Goal: Transaction & Acquisition: Book appointment/travel/reservation

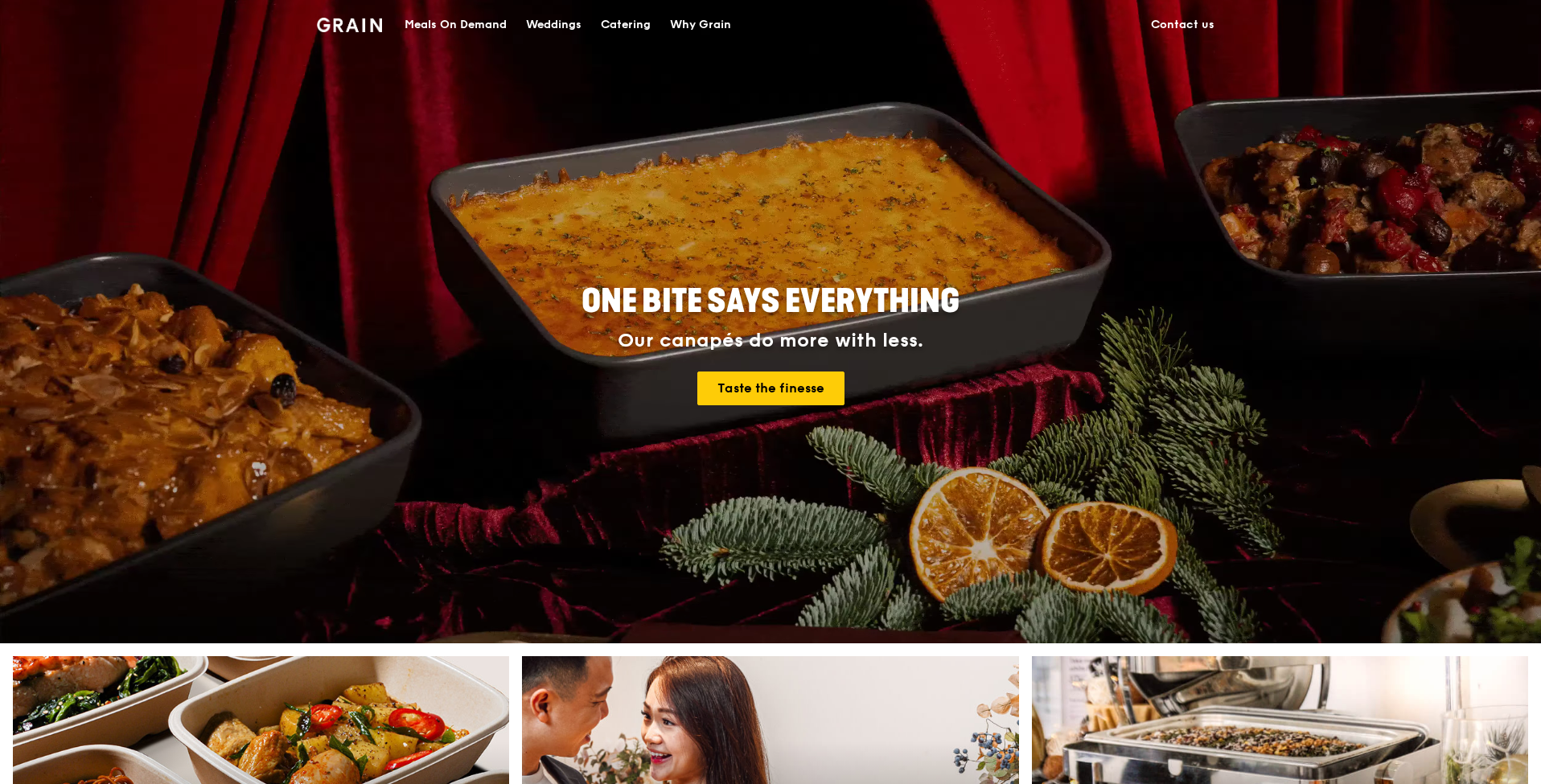
click at [624, 26] on div "Catering" at bounding box center [625, 25] width 49 height 49
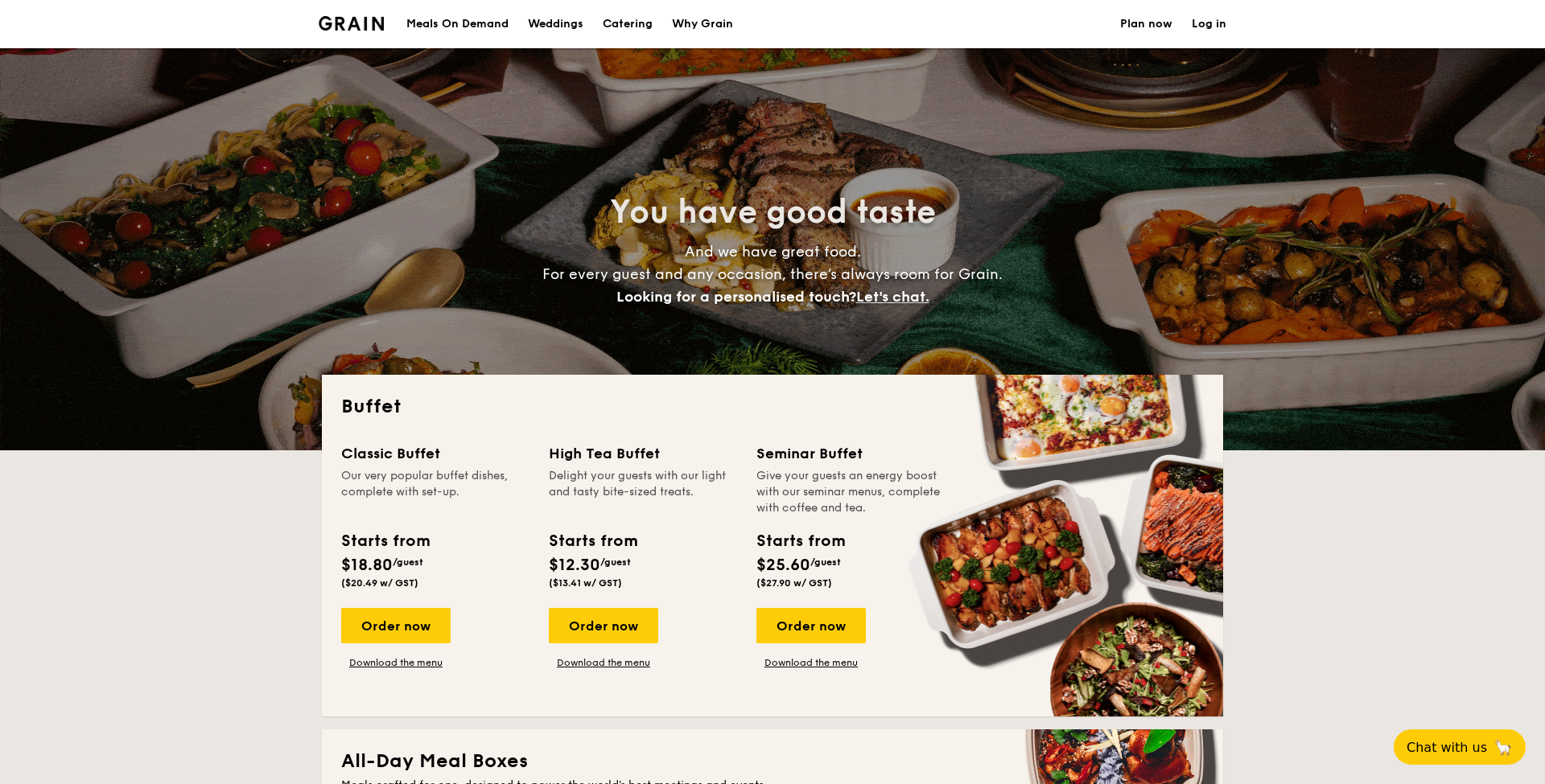
select select
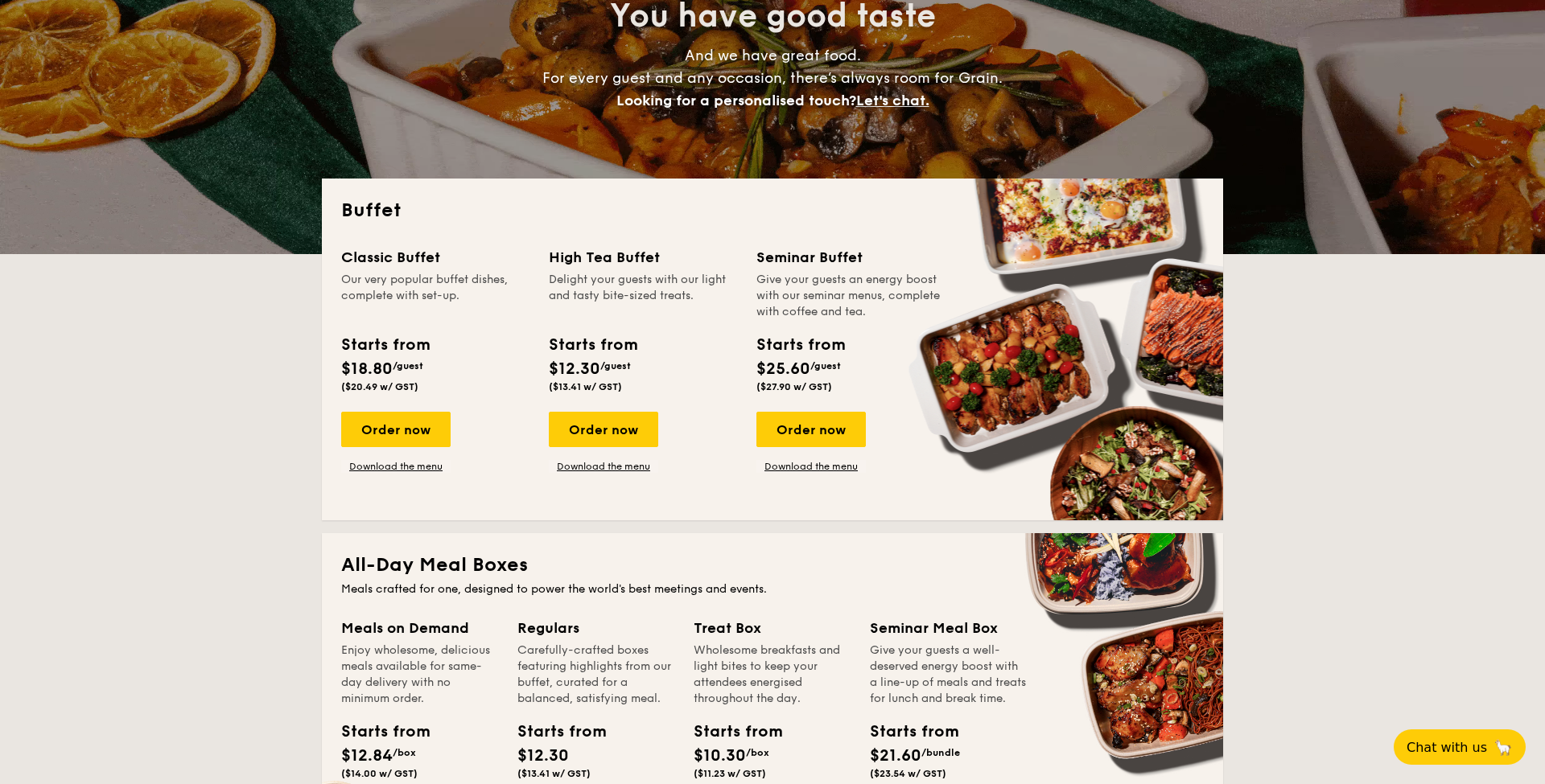
scroll to position [199, 0]
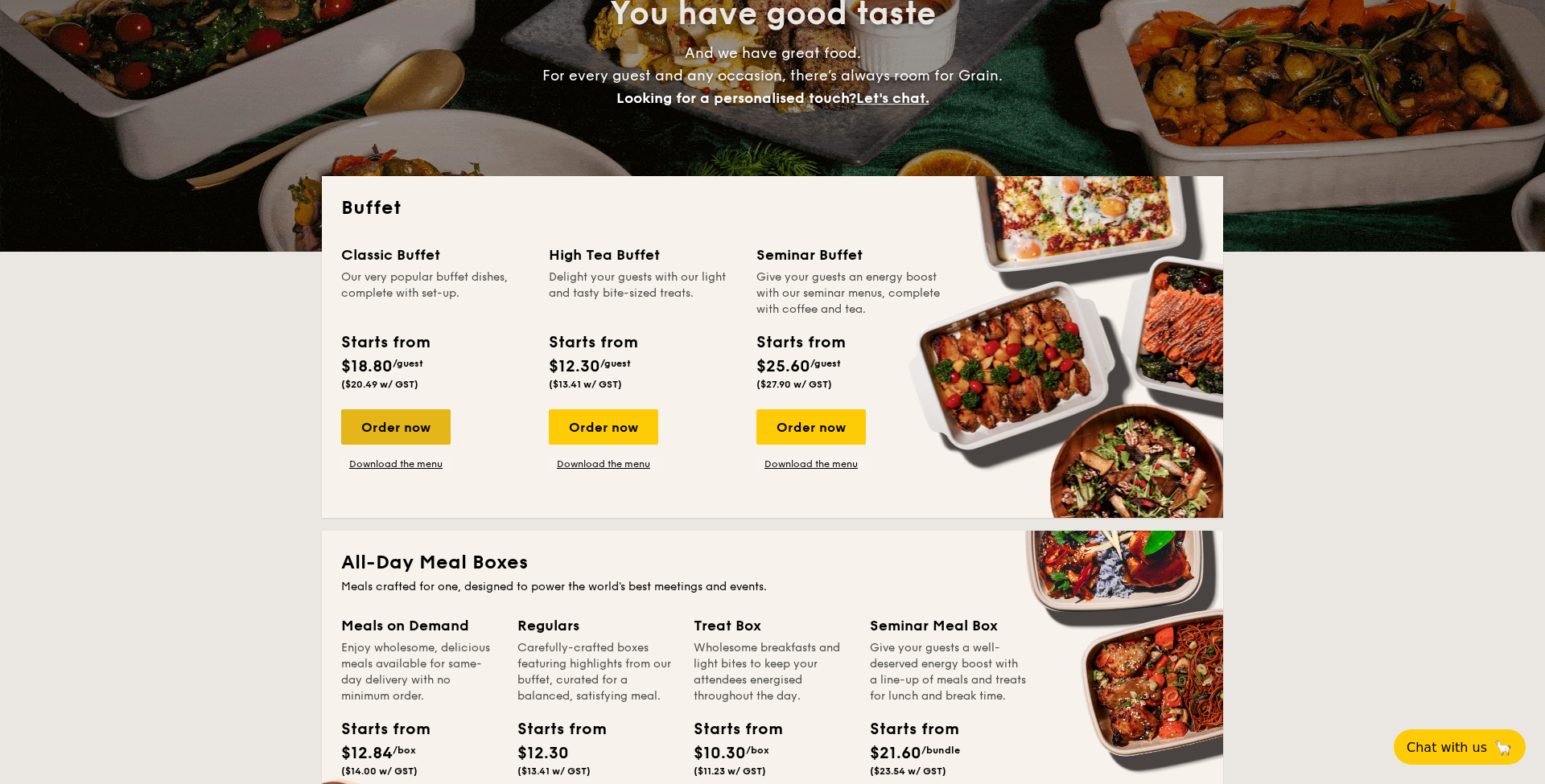
click at [368, 424] on div "Order now" at bounding box center [395, 427] width 109 height 35
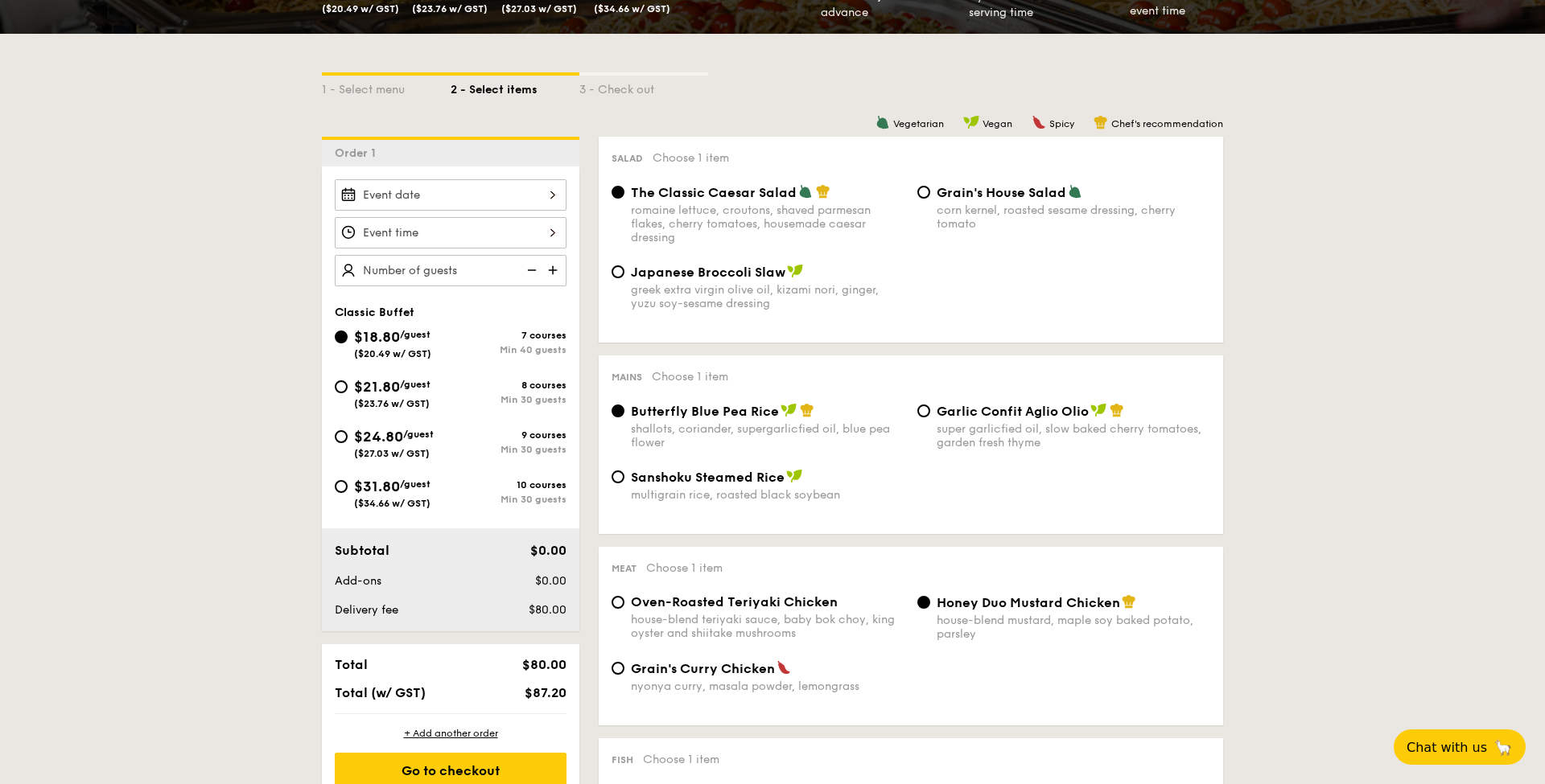
scroll to position [317, 0]
click at [440, 194] on div "2025 Sep [DATE] Tue Wed Thu Fri Sat Sun 1 2 3 4 5 6 7 8 9 10 11 12 13 14 15 16 …" at bounding box center [450, 195] width 232 height 32
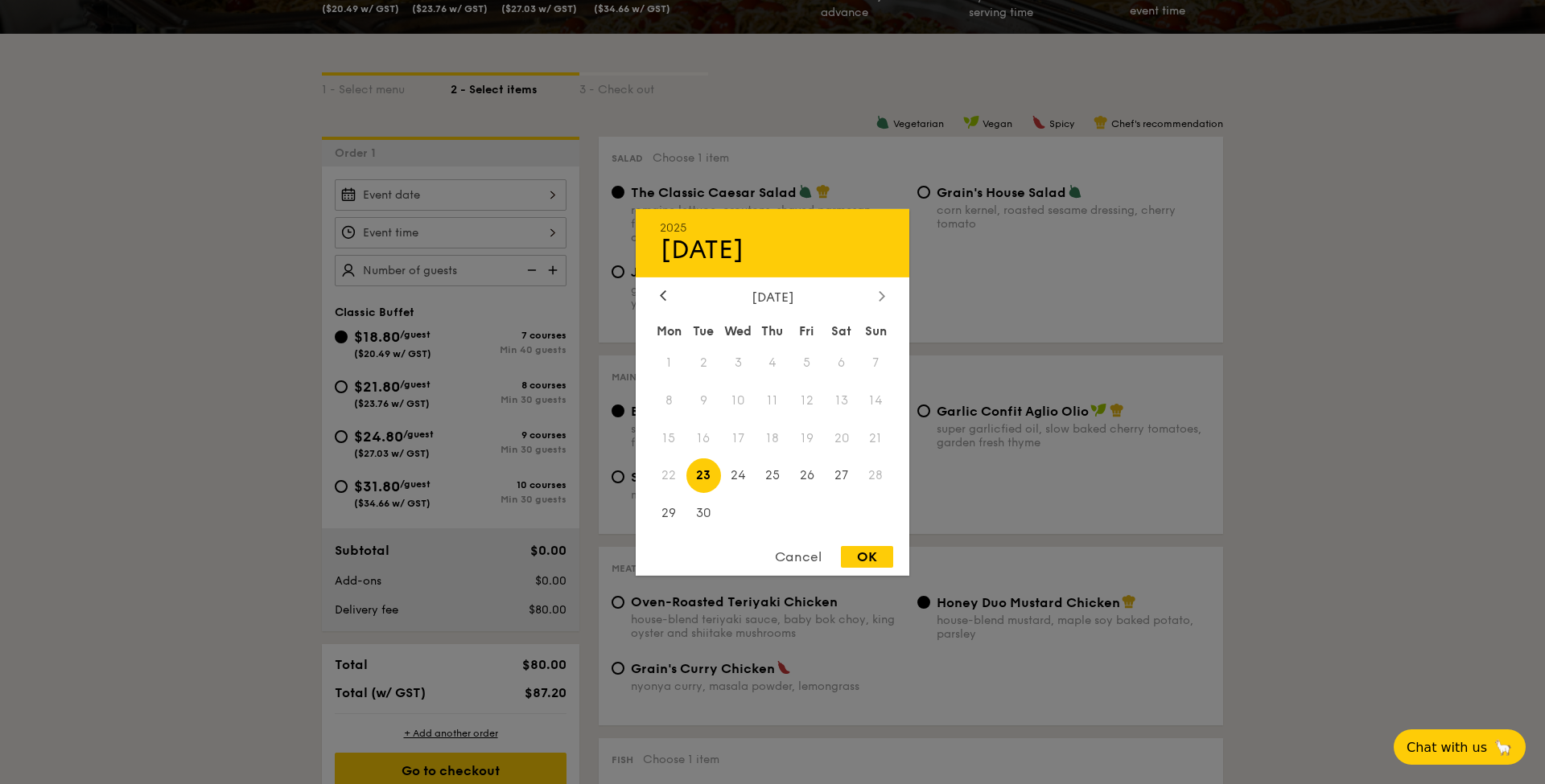
click at [881, 294] on icon at bounding box center [881, 295] width 7 height 10
click at [770, 444] on span "16" at bounding box center [772, 438] width 35 height 35
click at [868, 561] on div "OK" at bounding box center [867, 556] width 52 height 21
type input "[DATE]"
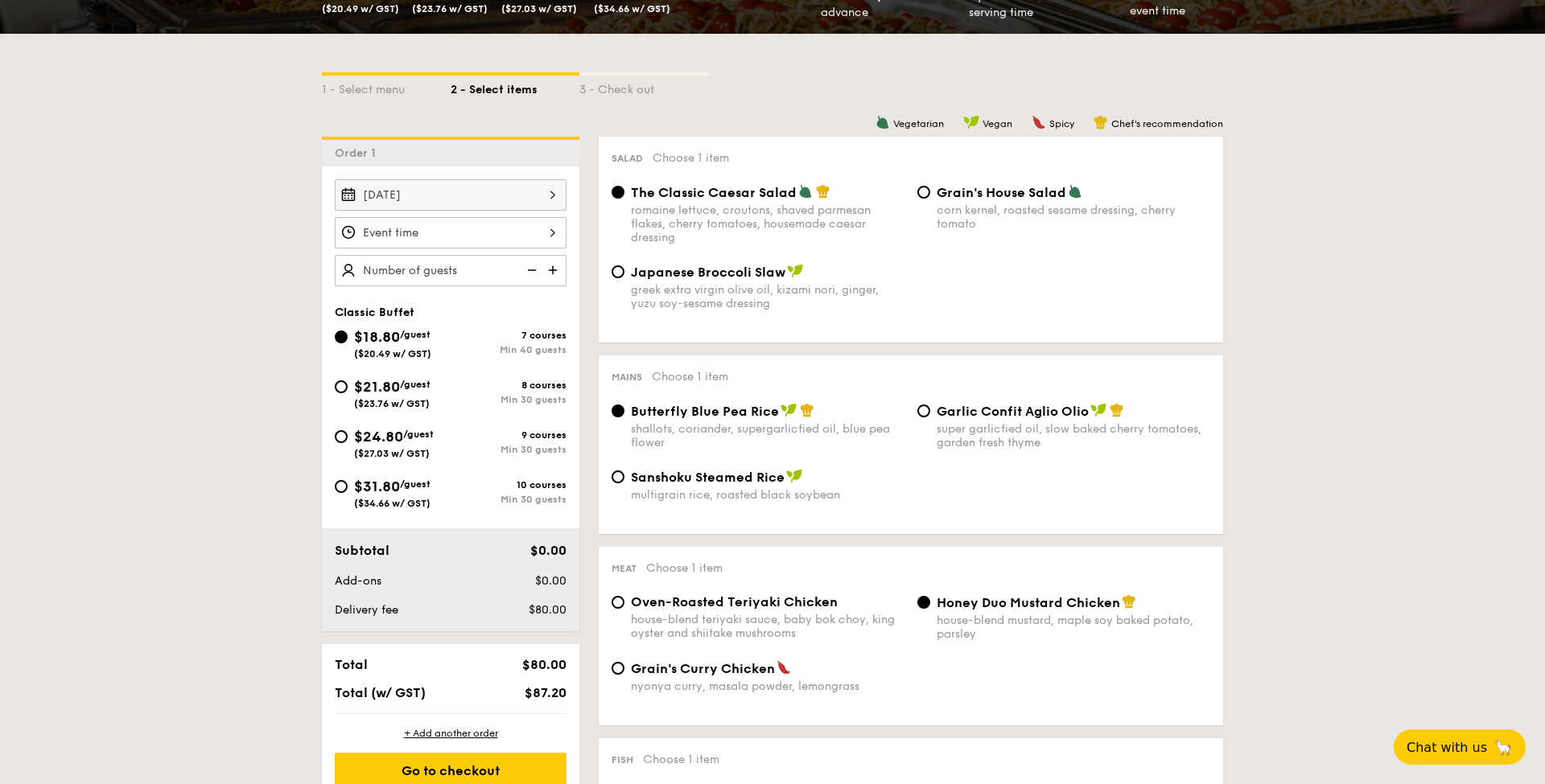
click at [386, 239] on div at bounding box center [450, 233] width 232 height 32
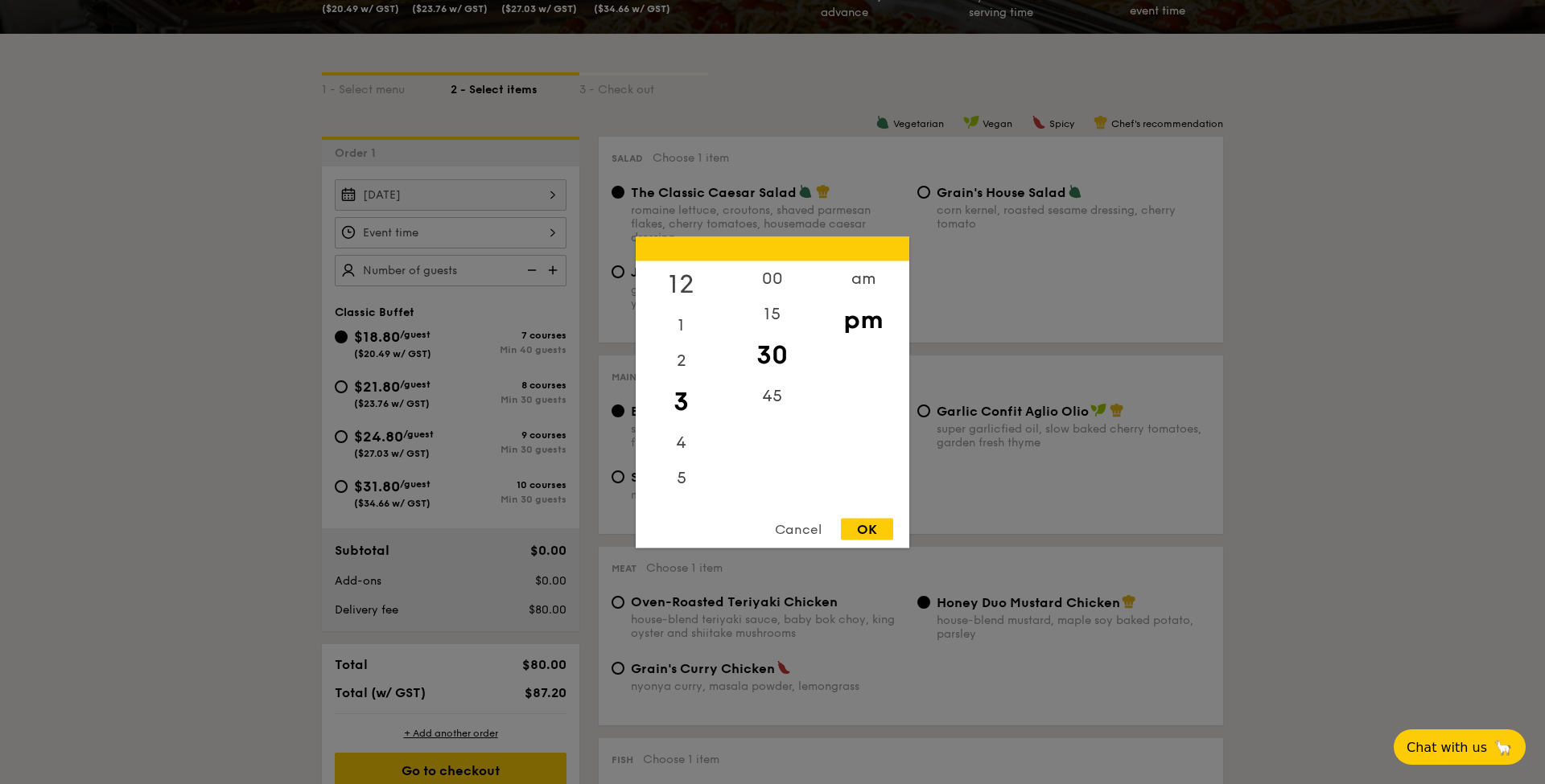
click at [688, 273] on div "12" at bounding box center [681, 284] width 91 height 47
click at [770, 271] on div "00" at bounding box center [771, 284] width 91 height 47
click at [878, 522] on div "OK" at bounding box center [867, 528] width 52 height 21
type input "12:00PM"
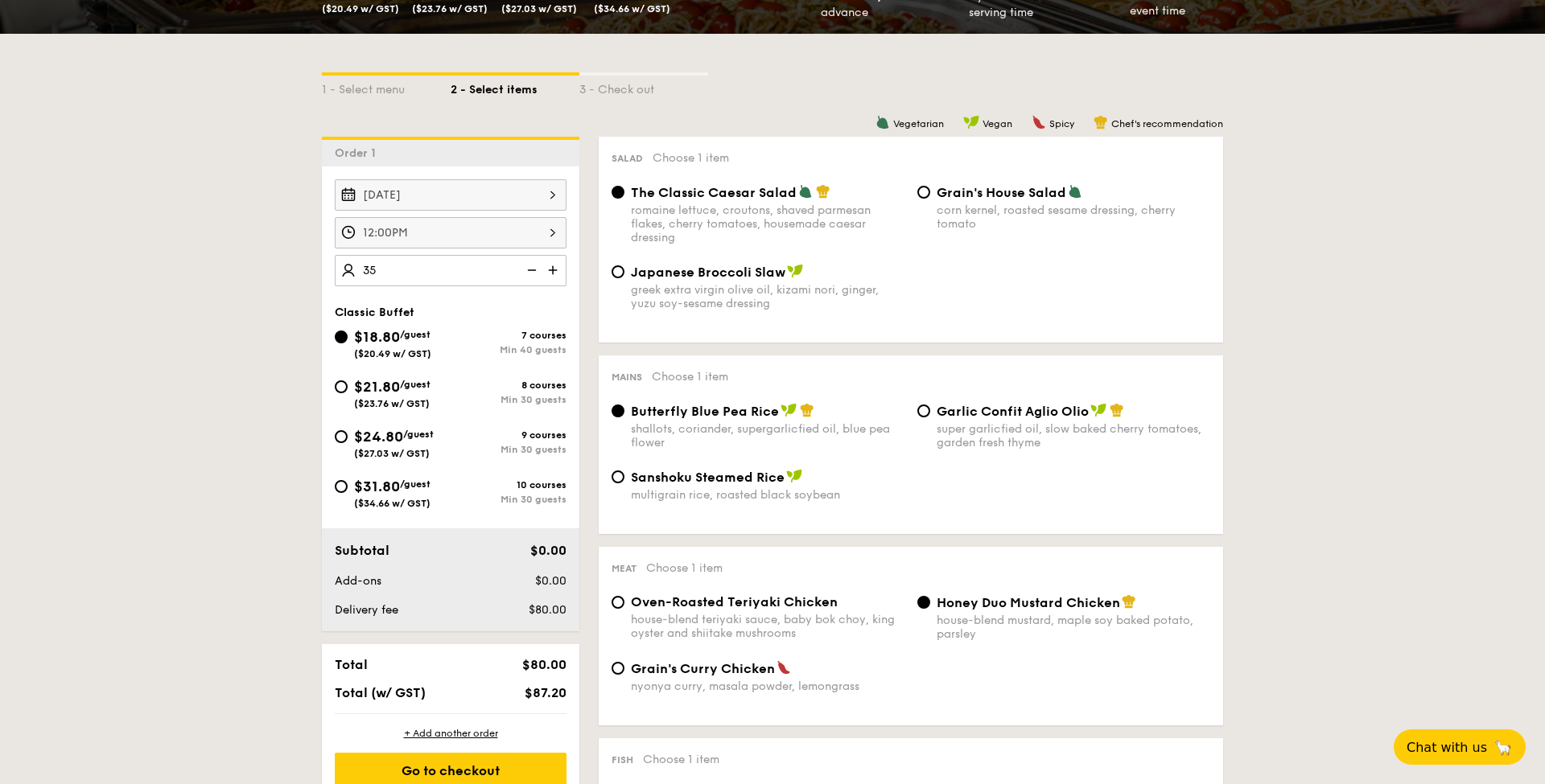
type input "40 guests"
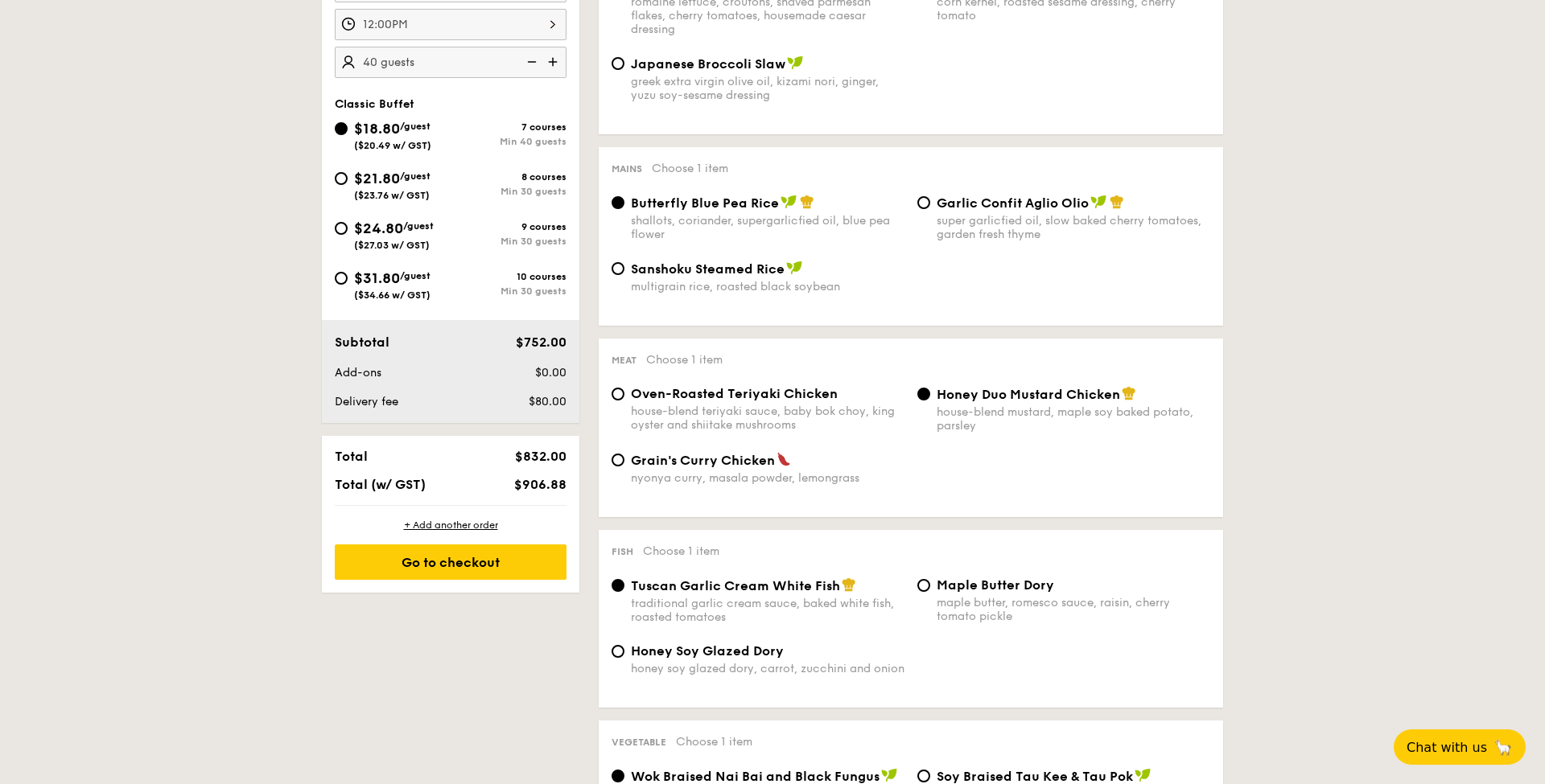
scroll to position [1731, 0]
